Goal: Task Accomplishment & Management: Check status

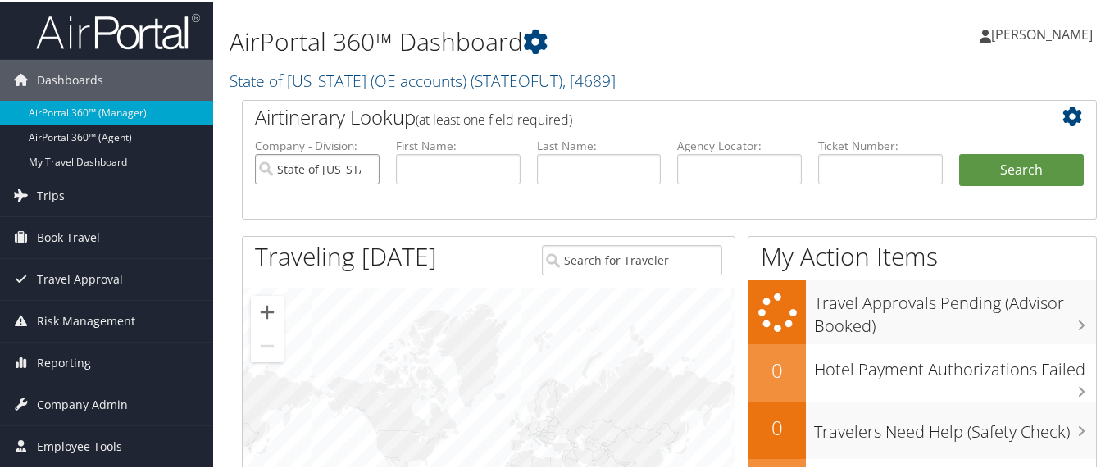
click at [364, 170] on input "State of [US_STATE] (OE accounts)" at bounding box center [317, 167] width 125 height 30
click at [846, 161] on input "text" at bounding box center [880, 167] width 125 height 30
click at [842, 166] on input "text" at bounding box center [880, 167] width 125 height 30
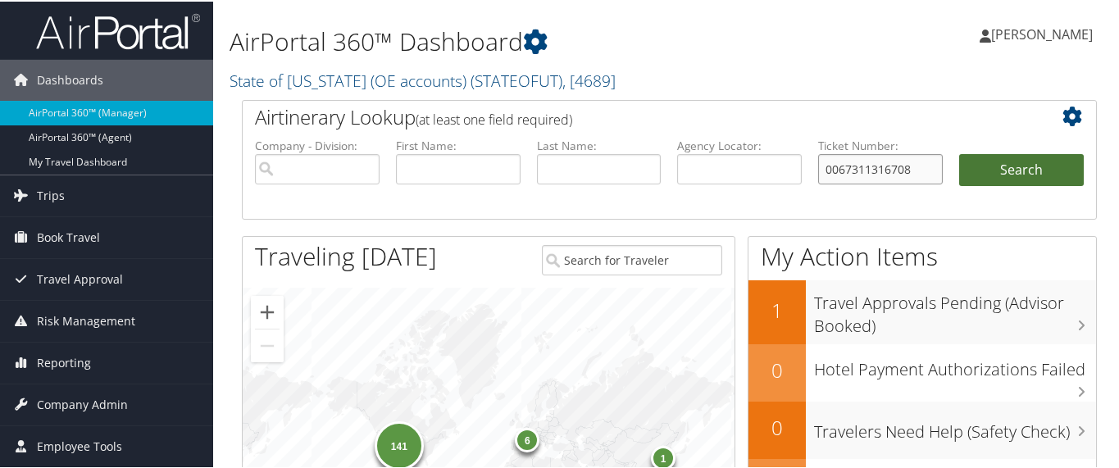
type input "0067311316708"
click at [1010, 159] on button "Search" at bounding box center [1021, 168] width 125 height 33
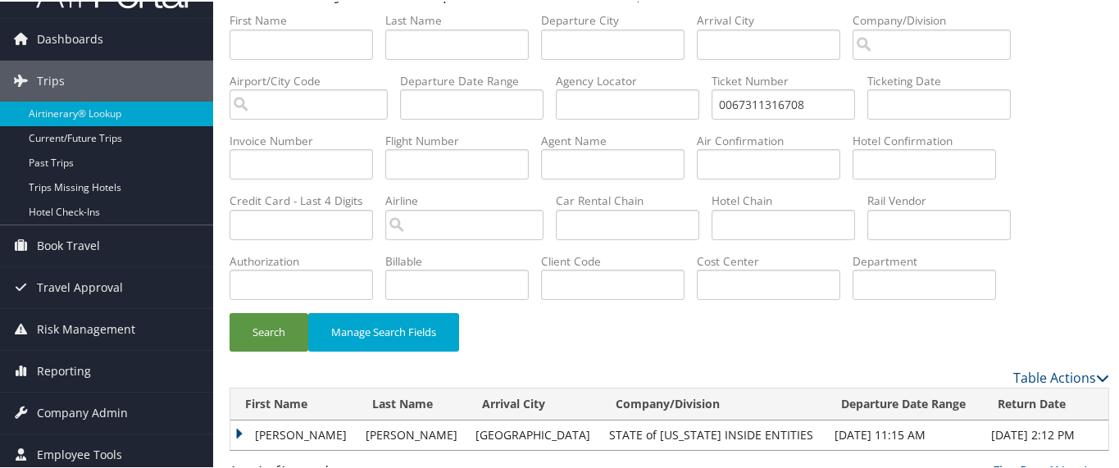
scroll to position [59, 0]
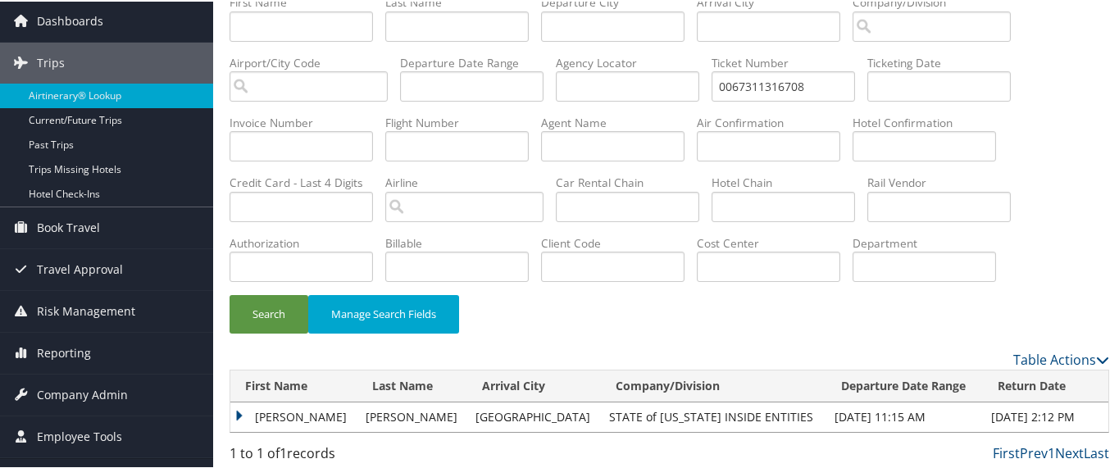
click at [236, 410] on td "RILEY DEAN" at bounding box center [293, 415] width 127 height 29
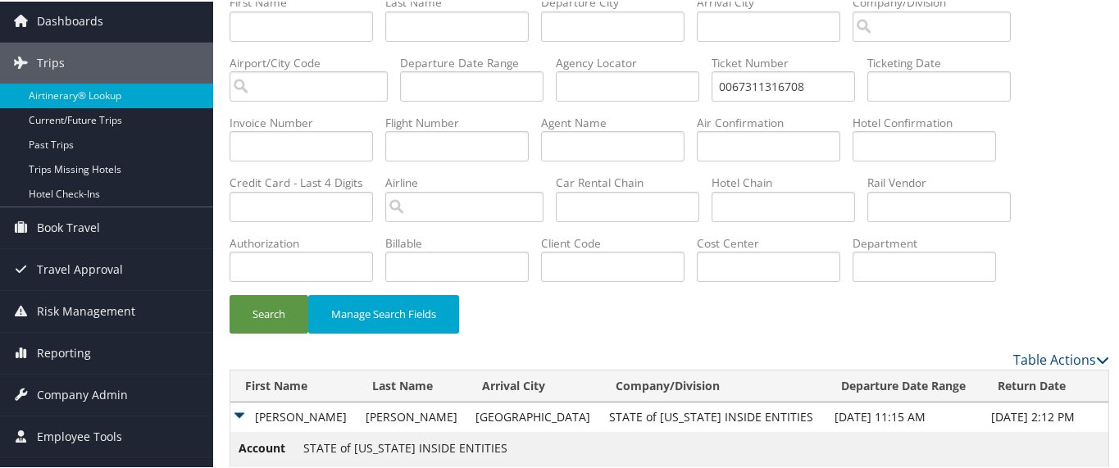
scroll to position [178, 0]
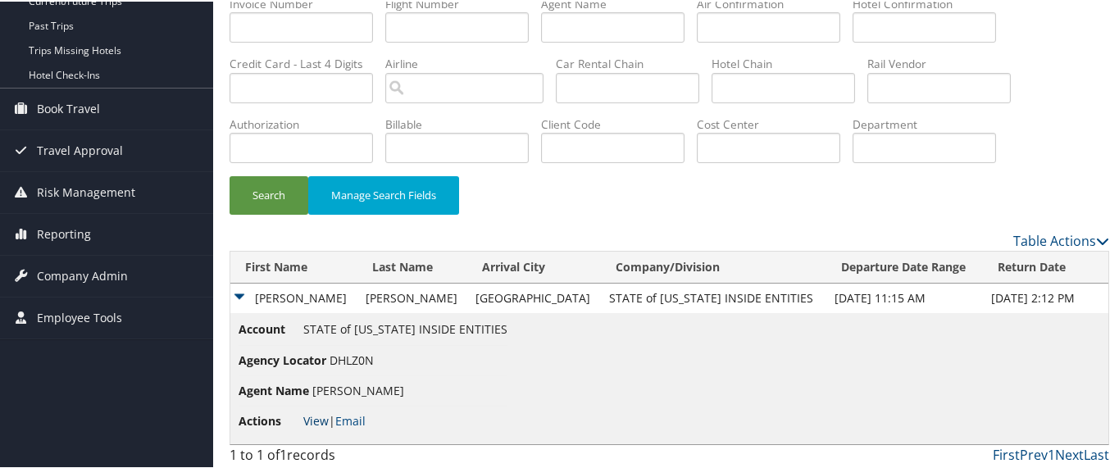
click at [317, 416] on link "View" at bounding box center [315, 419] width 25 height 16
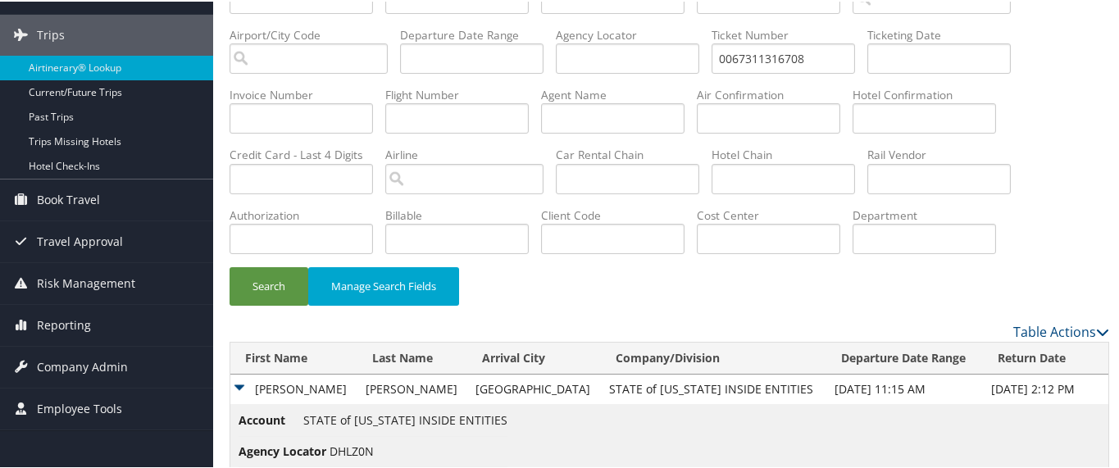
scroll to position [0, 0]
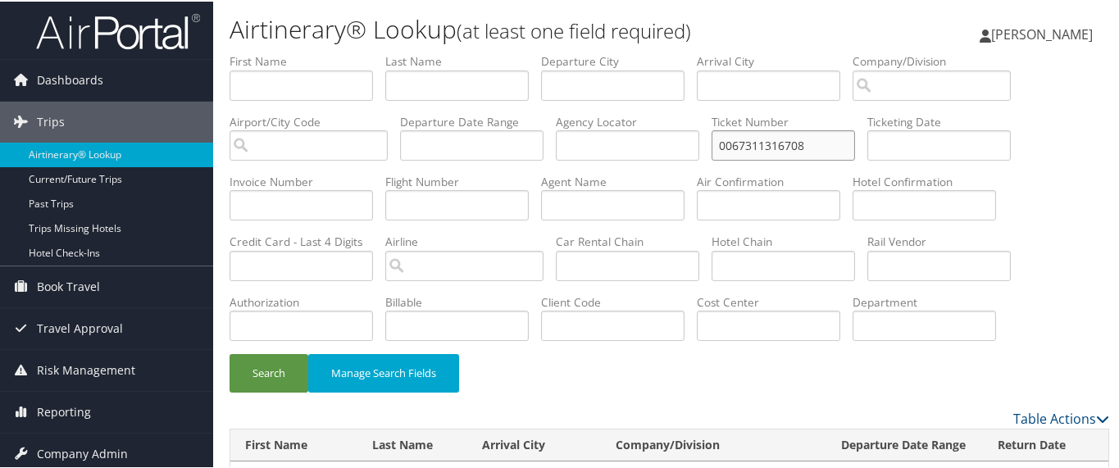
drag, startPoint x: 825, startPoint y: 143, endPoint x: 709, endPoint y: 161, distance: 117.7
click at [709, 52] on ul "First Name Last Name Departure City Arrival City Company/Division Airport/City …" at bounding box center [668, 52] width 879 height 0
click at [751, 139] on input "text" at bounding box center [782, 144] width 143 height 30
click at [758, 138] on input "text" at bounding box center [782, 144] width 143 height 30
type input "8900897752896"
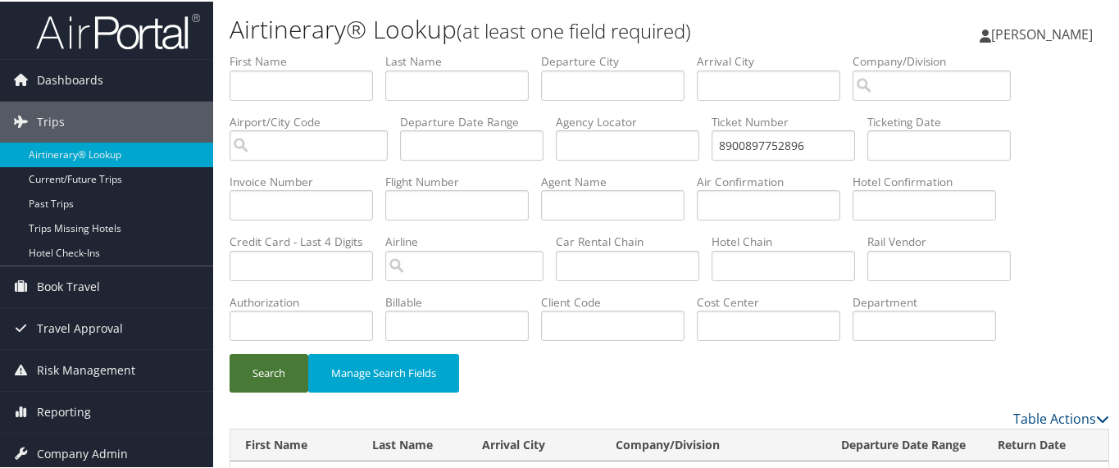
click at [256, 370] on button "Search" at bounding box center [268, 371] width 79 height 39
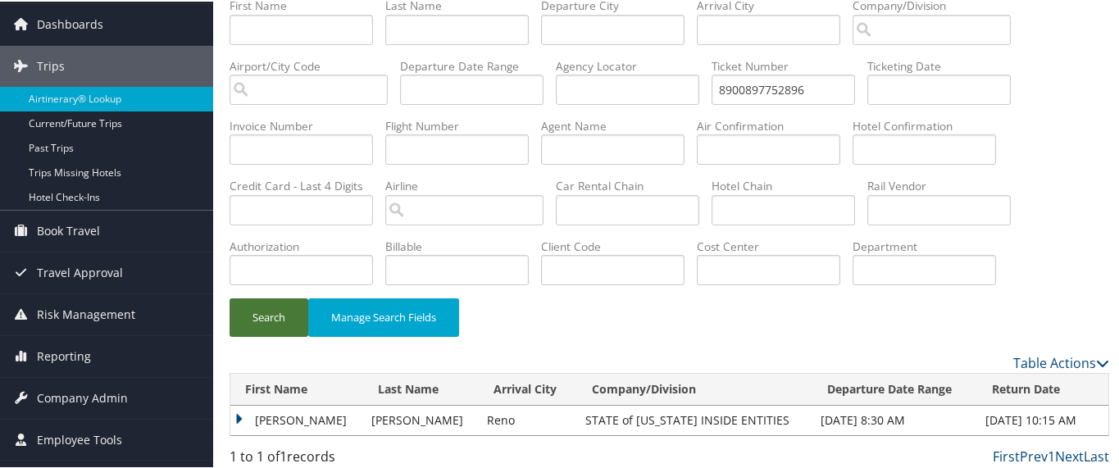
scroll to position [59, 0]
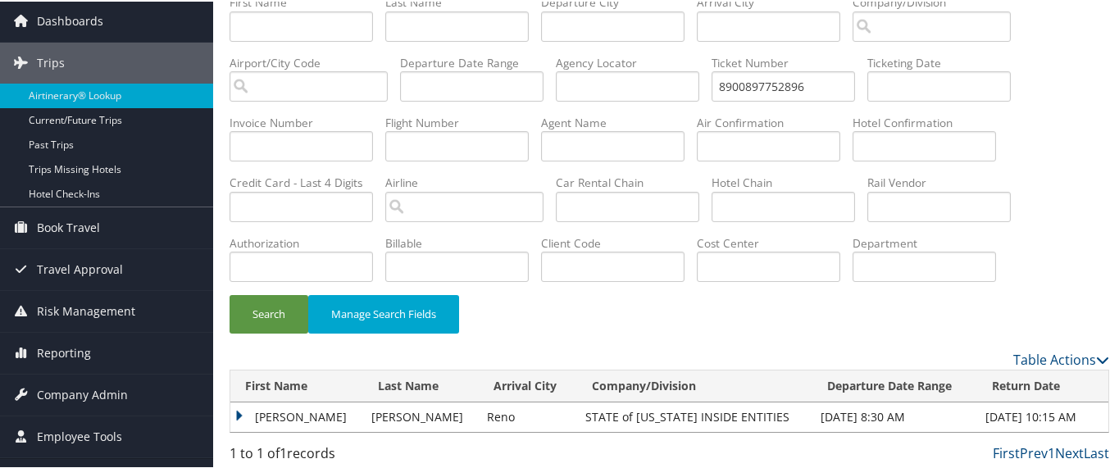
click at [237, 410] on td "DAVID" at bounding box center [296, 415] width 133 height 29
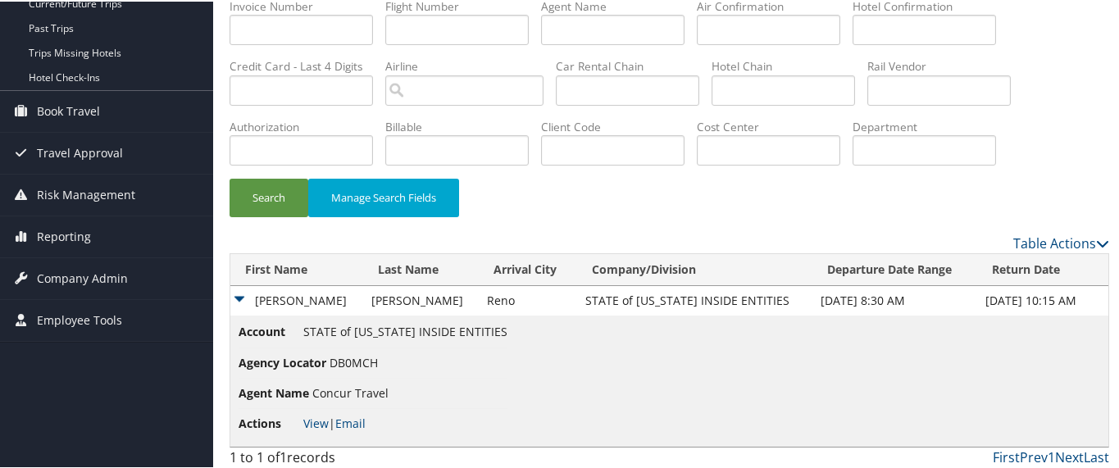
scroll to position [178, 0]
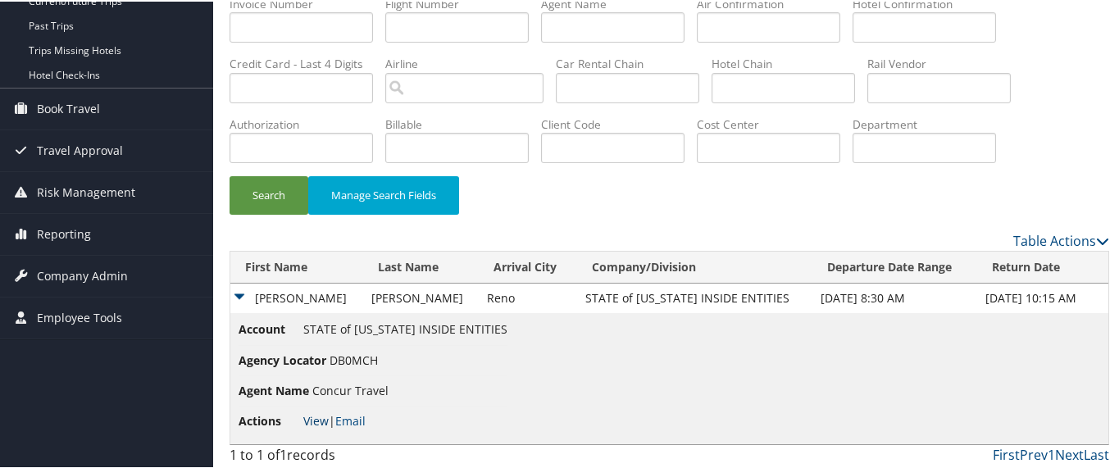
click at [313, 415] on link "View" at bounding box center [315, 419] width 25 height 16
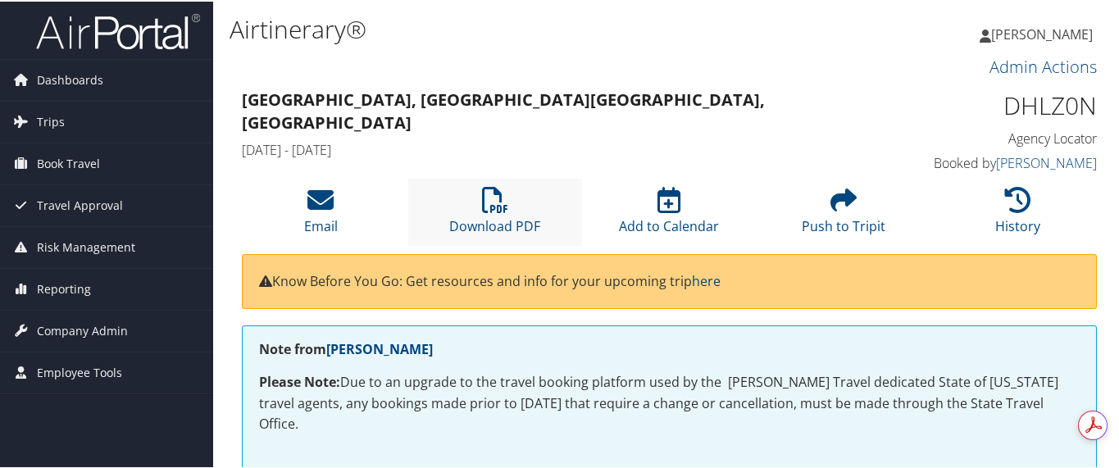
click at [455, 188] on li "Download PDF" at bounding box center [495, 210] width 175 height 66
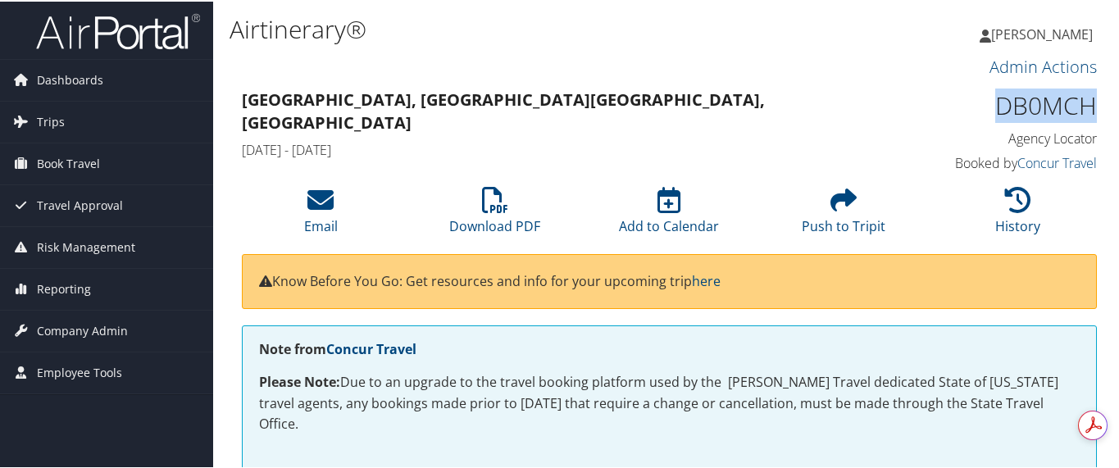
drag, startPoint x: 989, startPoint y: 101, endPoint x: 1087, endPoint y: 100, distance: 97.5
click at [1087, 100] on h1 "DB0MCH" at bounding box center [998, 104] width 195 height 34
copy h1 "DB0MCH"
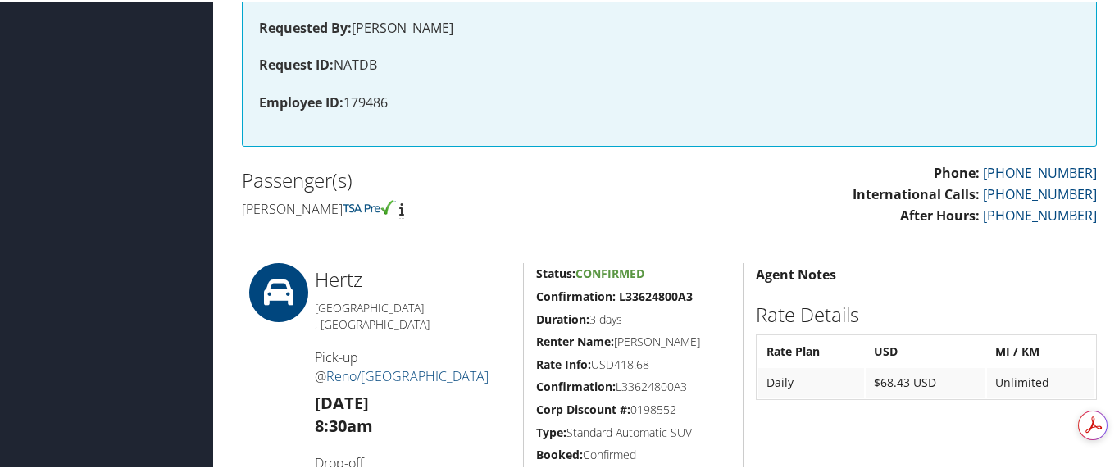
scroll to position [512, 0]
